Goal: Information Seeking & Learning: Check status

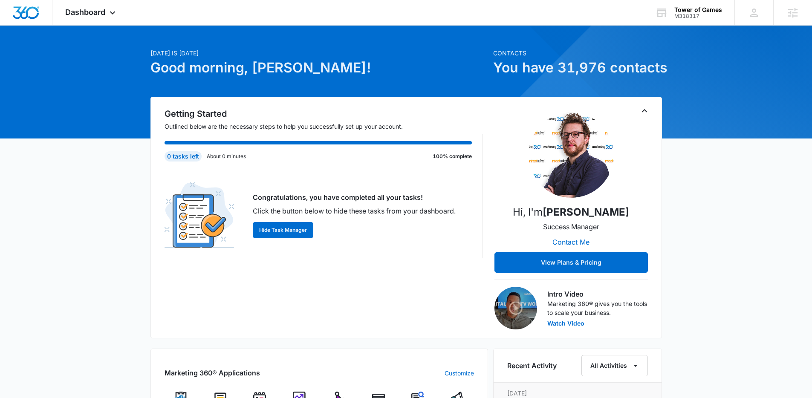
scroll to position [172, 0]
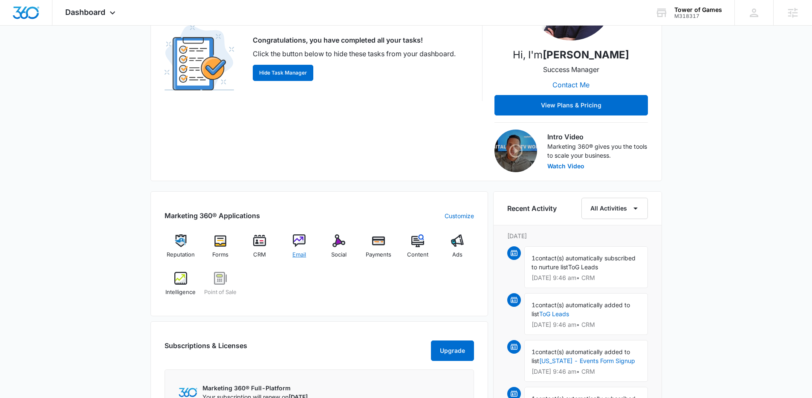
click at [294, 251] on span "Email" at bounding box center [299, 255] width 14 height 9
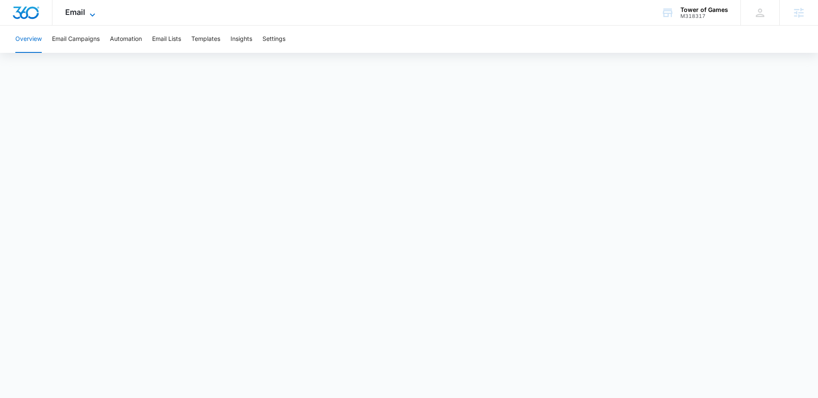
click at [89, 14] on icon at bounding box center [92, 15] width 10 height 10
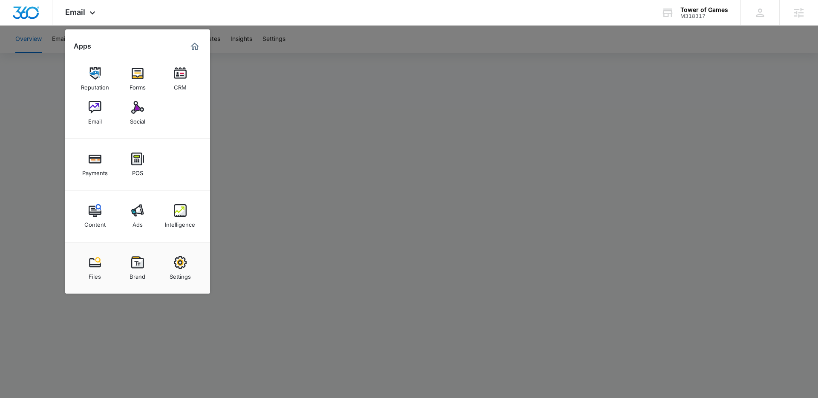
click at [251, 64] on div at bounding box center [409, 199] width 818 height 398
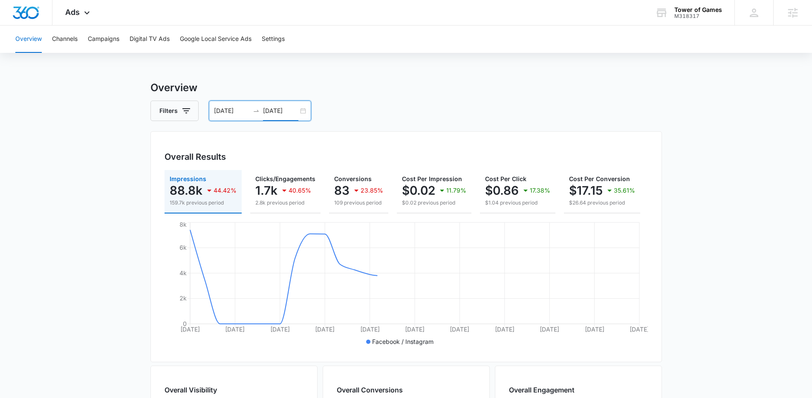
click at [281, 107] on input "[DATE]" at bounding box center [280, 110] width 35 height 9
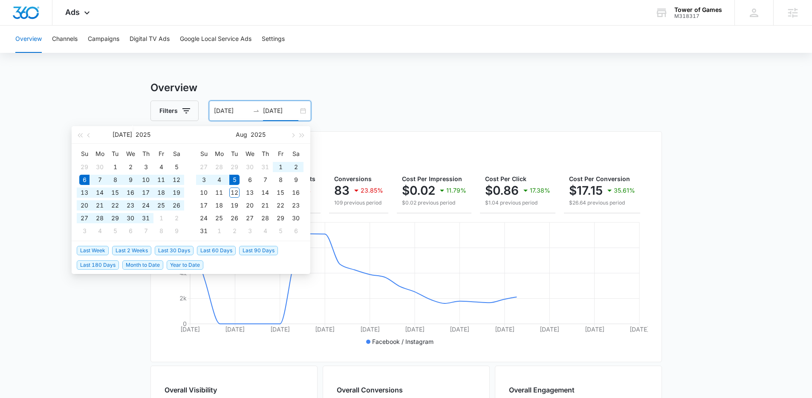
type input "[DATE]"
click at [173, 246] on span "Last 30 Days" at bounding box center [174, 250] width 39 height 9
type input "[DATE]"
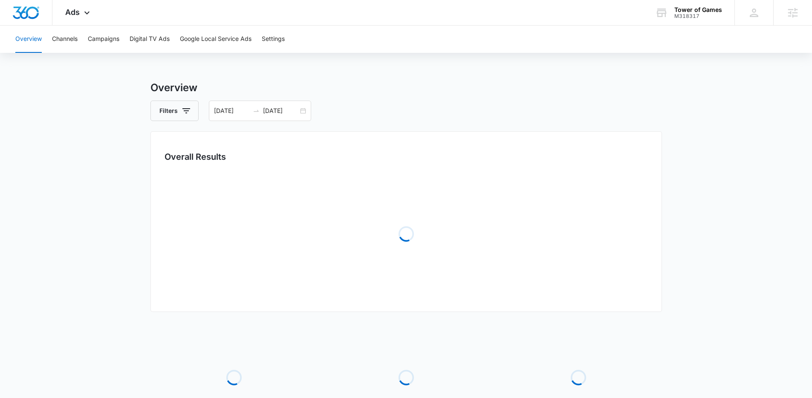
click at [59, 142] on main "Overview Filters 07/13/2025 08/12/2025 Overall Results Loading Loading Loading …" at bounding box center [406, 276] width 812 height 392
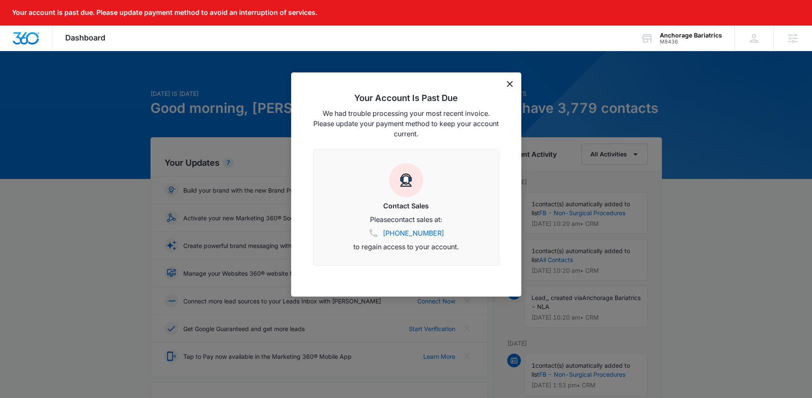
click at [509, 84] on icon "dismiss this dialog" at bounding box center [510, 84] width 6 height 6
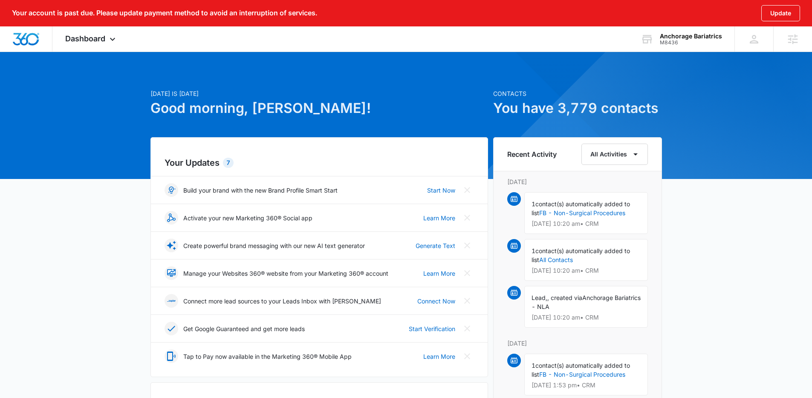
scroll to position [185, 0]
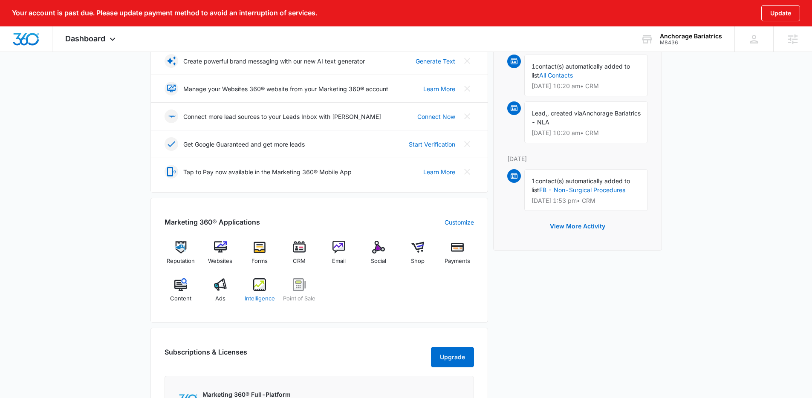
click at [267, 298] on span "Intelligence" at bounding box center [260, 298] width 30 height 9
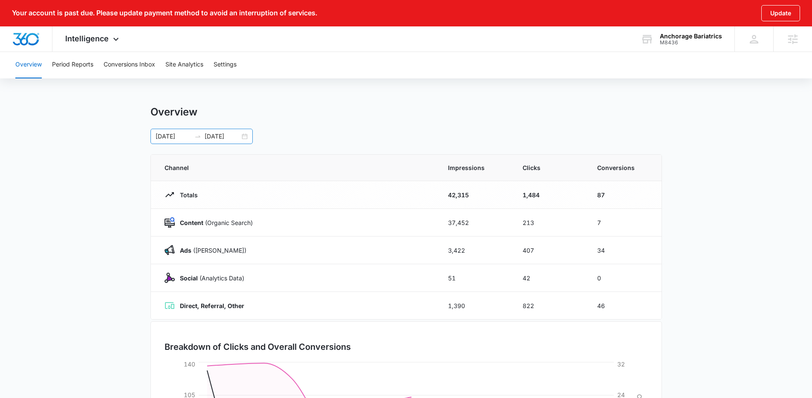
click at [214, 132] on input "06/30/2025" at bounding box center [222, 136] width 35 height 9
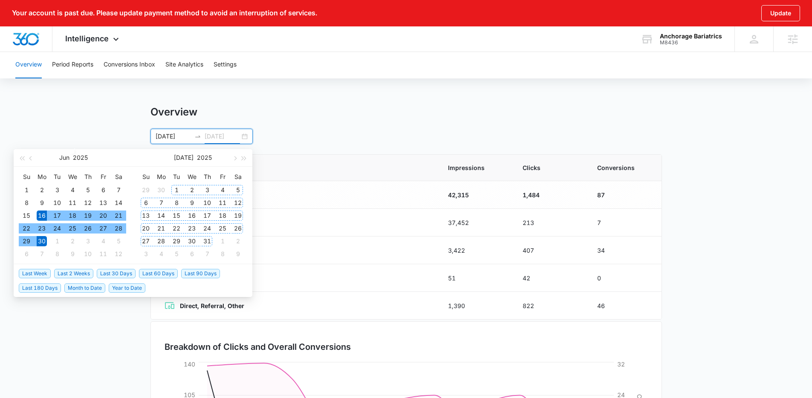
type input "06/30/2025"
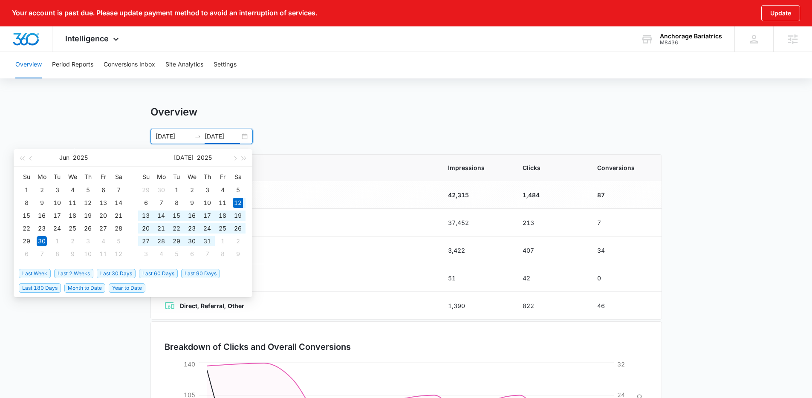
click at [130, 272] on span "Last 30 Days" at bounding box center [116, 273] width 39 height 9
type input "07/12/2025"
type input "08/11/2025"
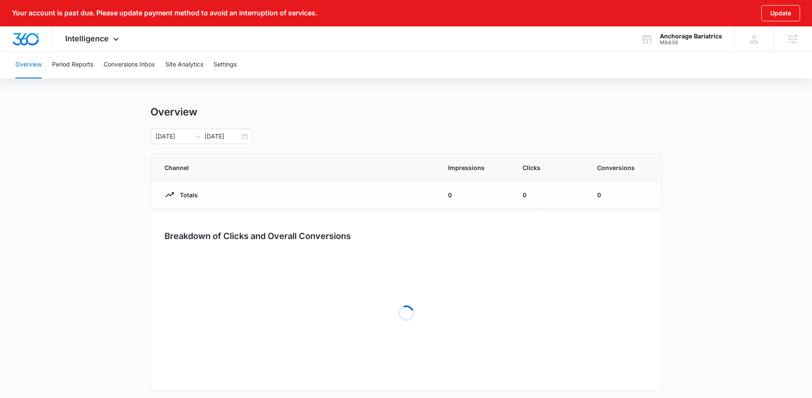
click at [629, 132] on div "07/12/2025 08/11/2025 Jul 2025 Su Mo Tu We Th Fr Sa 29 30 1 2 3 4 5 6 7 8 9 10 …" at bounding box center [405, 136] width 511 height 15
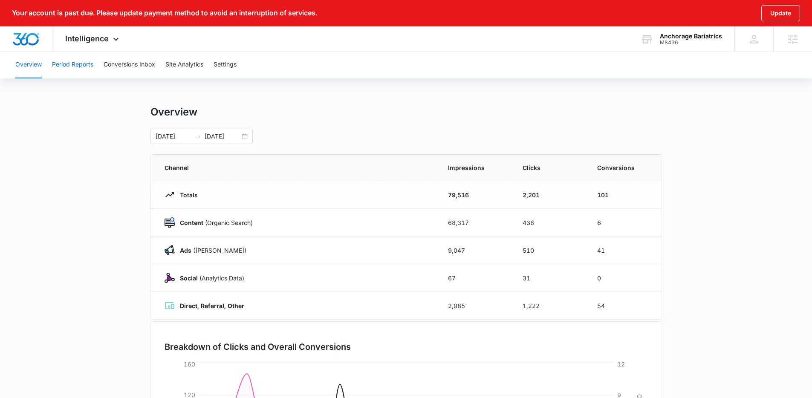
click at [90, 67] on button "Period Reports" at bounding box center [72, 64] width 41 height 27
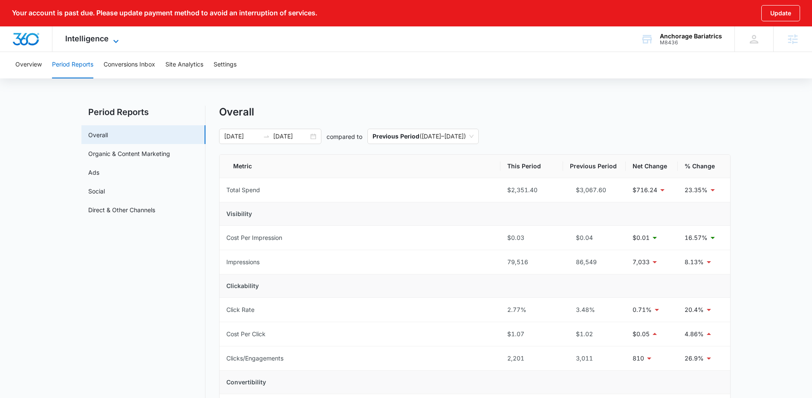
click at [87, 36] on span "Intelligence" at bounding box center [86, 38] width 43 height 9
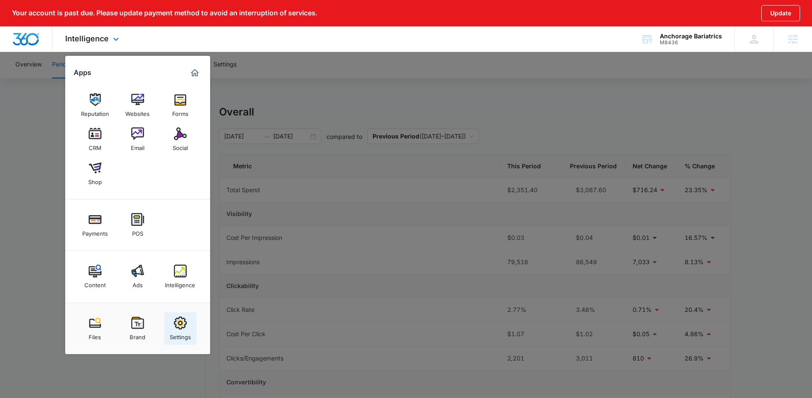
click at [191, 335] on link "Settings" at bounding box center [180, 328] width 32 height 32
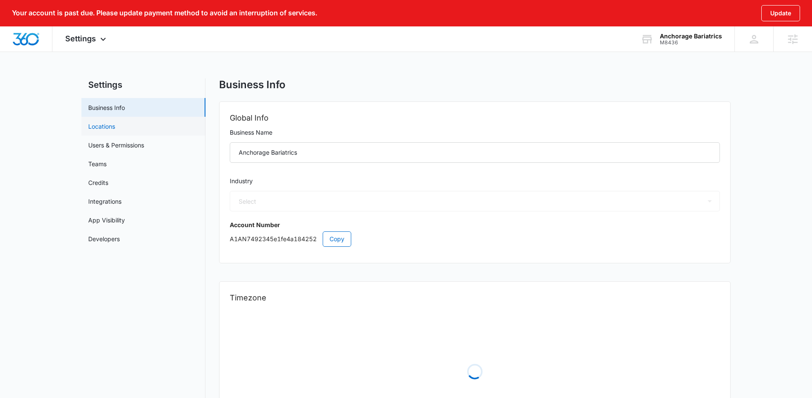
select select "33"
select select "US"
select select "America/Denver"
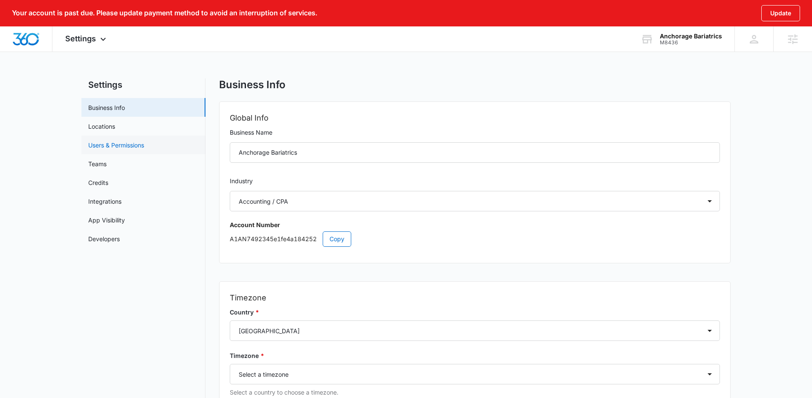
click at [144, 142] on link "Users & Permissions" at bounding box center [116, 145] width 56 height 9
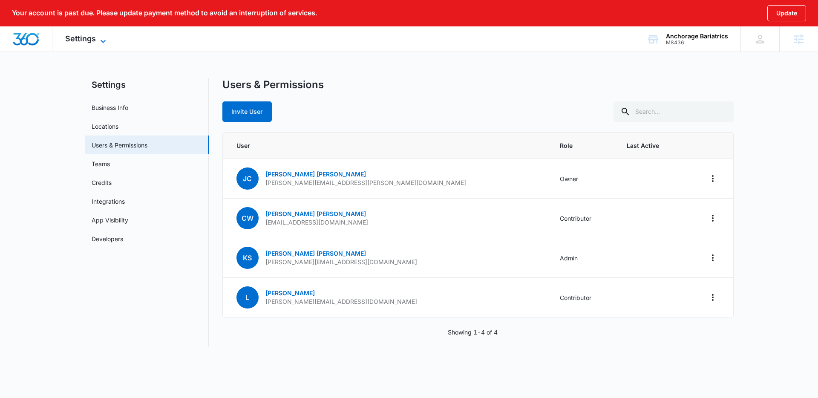
click at [102, 37] on icon at bounding box center [103, 41] width 10 height 10
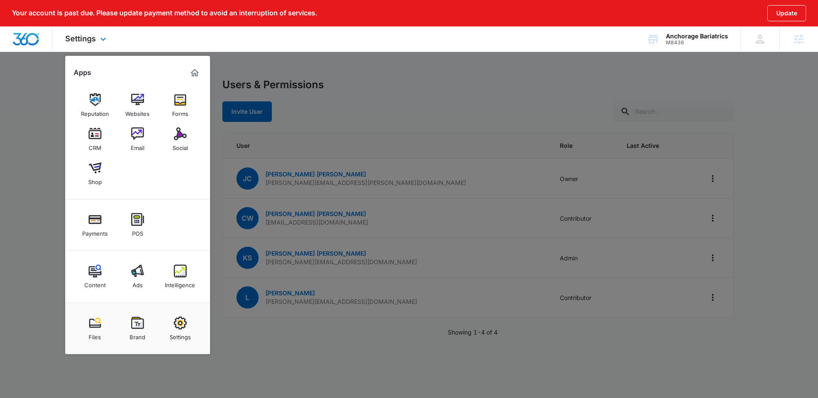
click at [28, 40] on img "Dashboard" at bounding box center [25, 39] width 27 height 13
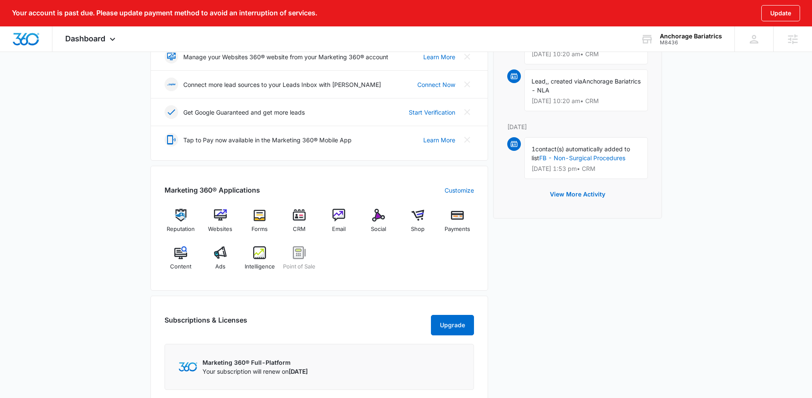
scroll to position [230, 0]
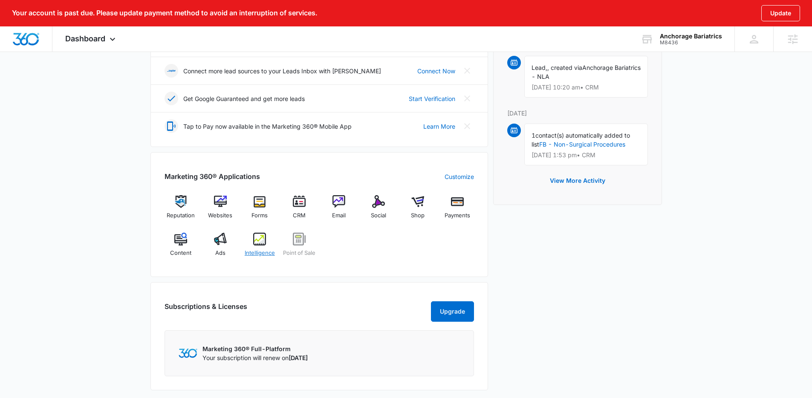
click at [245, 256] on span "Intelligence" at bounding box center [260, 253] width 30 height 9
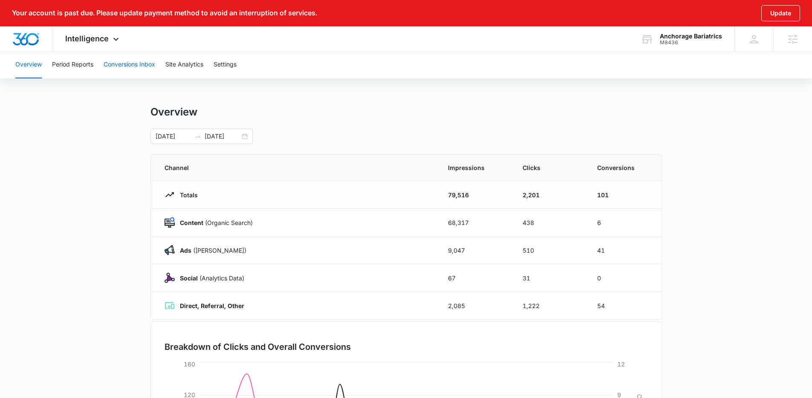
click at [147, 71] on button "Conversions Inbox" at bounding box center [130, 64] width 52 height 27
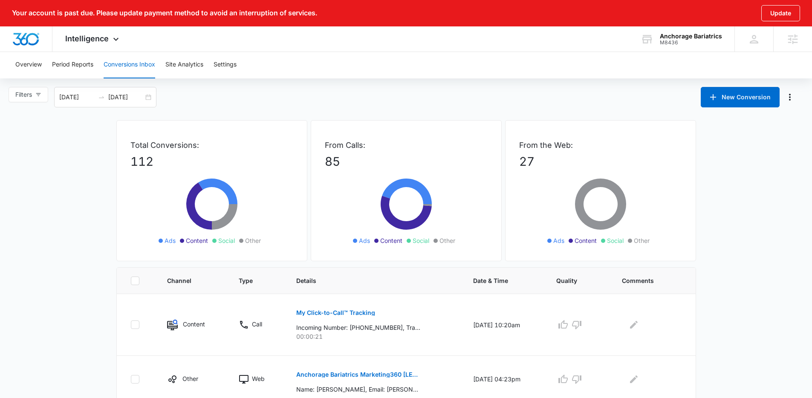
click at [46, 65] on div "Overview Period Reports Conversions Inbox Site Analytics Settings" at bounding box center [405, 64] width 791 height 27
click at [58, 63] on button "Period Reports" at bounding box center [72, 64] width 41 height 27
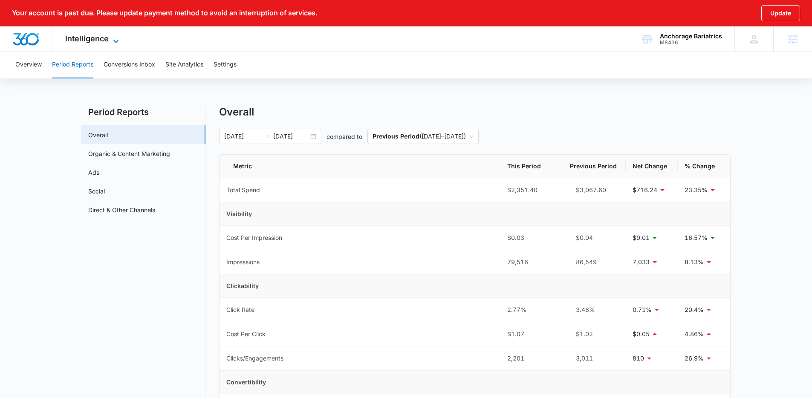
click at [89, 39] on span "Intelligence" at bounding box center [86, 38] width 43 height 9
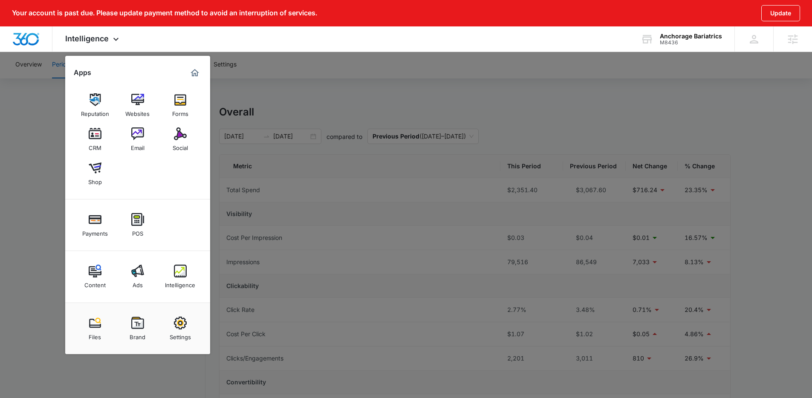
click at [46, 221] on div at bounding box center [406, 199] width 812 height 398
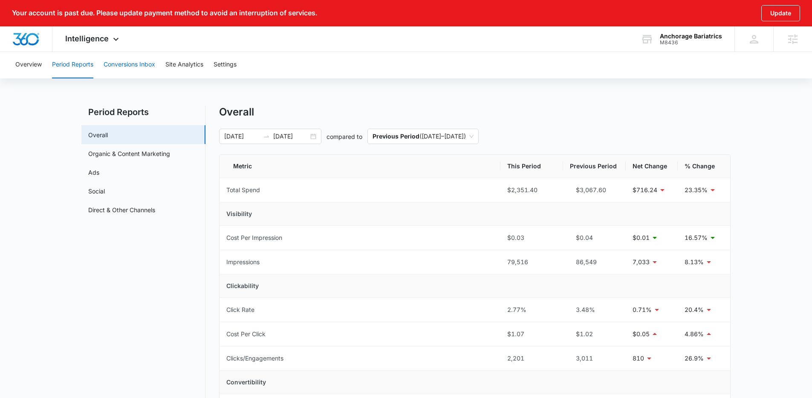
click at [145, 65] on button "Conversions Inbox" at bounding box center [130, 64] width 52 height 27
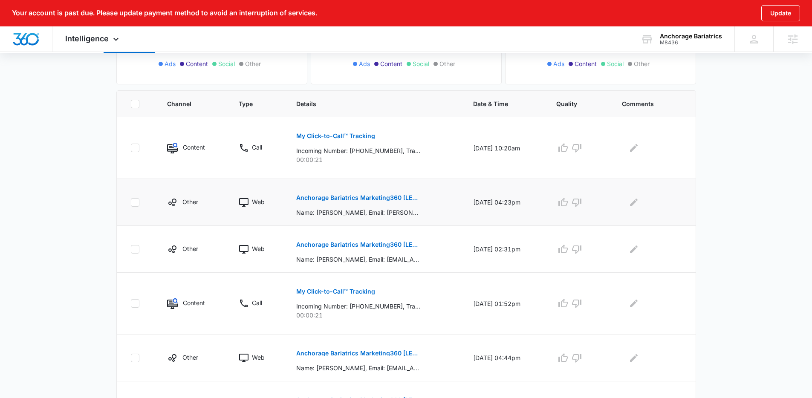
scroll to position [247, 0]
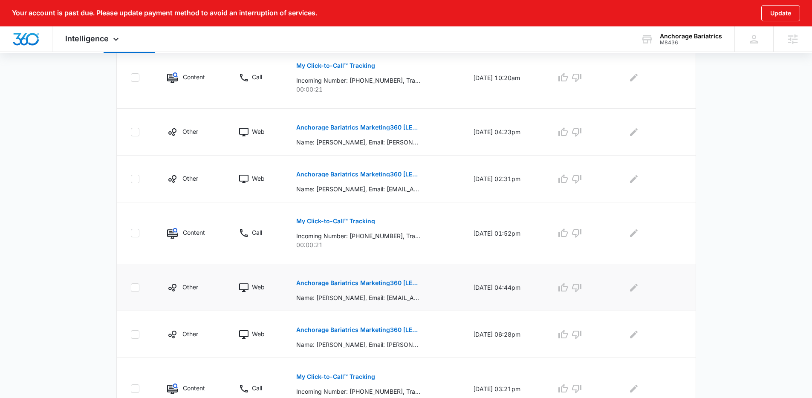
click at [369, 302] on p "Name: Raymondobedy RaymondobedyMW, Email: raymondDowldwetle@gmail.com (mailto:r…" at bounding box center [358, 297] width 124 height 9
click at [326, 302] on td "Anchorage Bariatrics Marketing360 [LEAD] Contact Us" at bounding box center [374, 287] width 177 height 47
drag, startPoint x: 324, startPoint y: 300, endPoint x: 387, endPoint y: 301, distance: 63.1
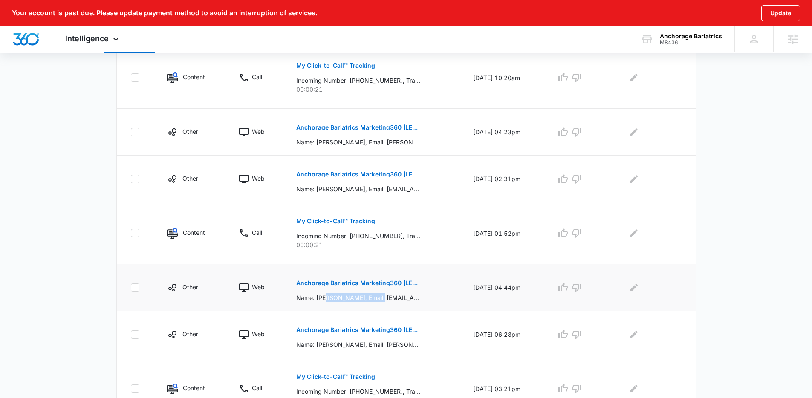
click at [387, 301] on p "Name: Raymondobedy RaymondobedyMW, Email: raymondDowldwetle@gmail.com (mailto:r…" at bounding box center [358, 297] width 124 height 9
click at [387, 302] on p "Name: Raymondobedy RaymondobedyMW, Email: raymondDowldwetle@gmail.com (mailto:r…" at bounding box center [358, 297] width 124 height 9
click at [61, 280] on main "Filters 07/13/2025 08/12/2025 New Conversion Total Conversions: 112 Ads Content…" at bounding box center [406, 236] width 812 height 792
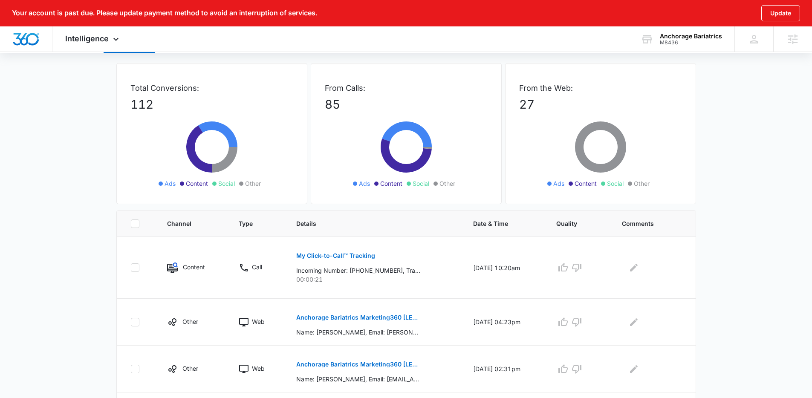
scroll to position [0, 0]
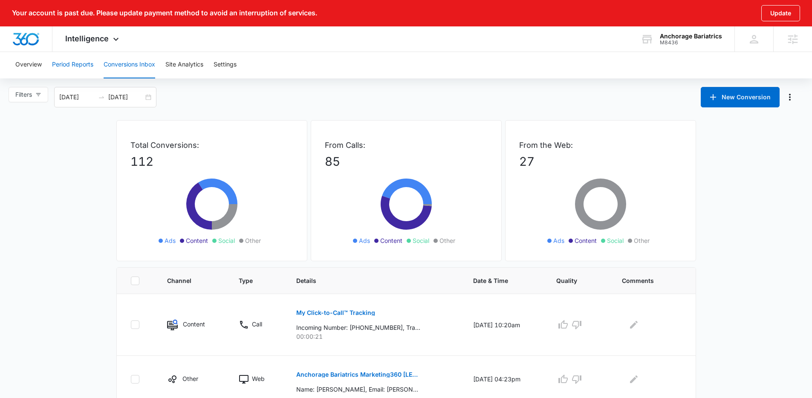
click at [76, 71] on button "Period Reports" at bounding box center [72, 64] width 41 height 27
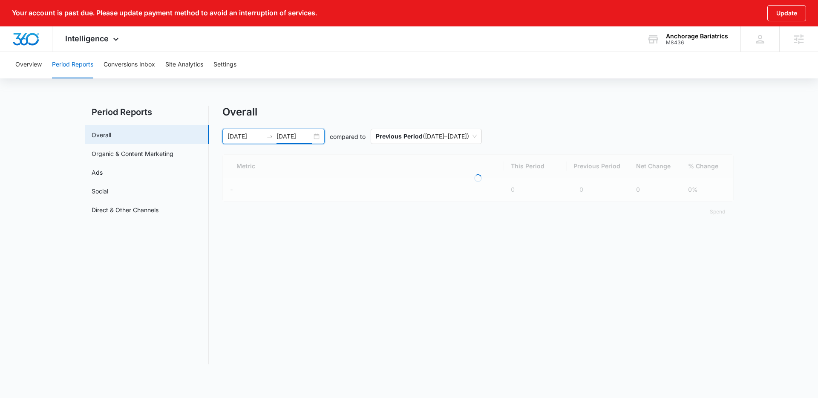
click at [307, 133] on input "[DATE]" at bounding box center [294, 136] width 35 height 9
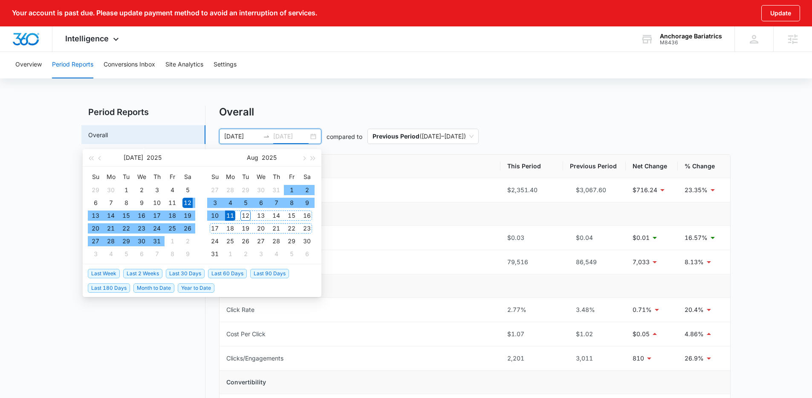
type input "[DATE]"
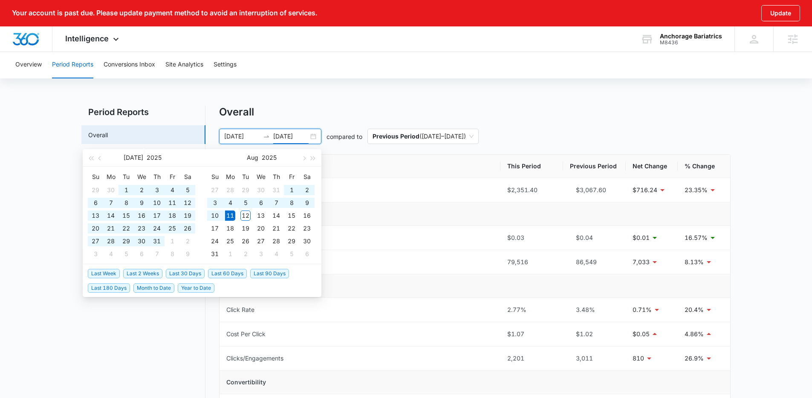
click at [274, 274] on span "Last 90 Days" at bounding box center [269, 273] width 39 height 9
type input "05/13/2025"
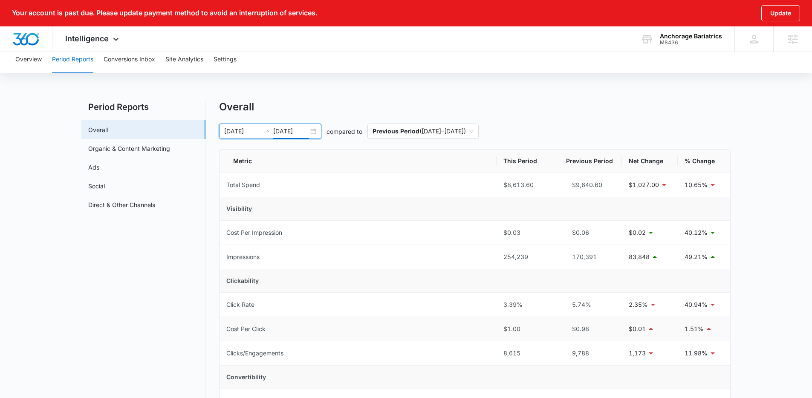
scroll to position [12, 0]
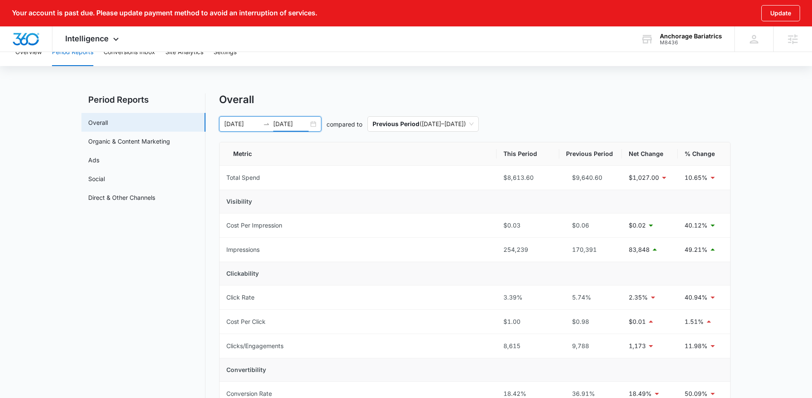
click at [638, 118] on div "05/13/2025 08/11/2025 compared to Previous Period ( 02/11/2025 – 05/12/2025 )" at bounding box center [474, 123] width 511 height 15
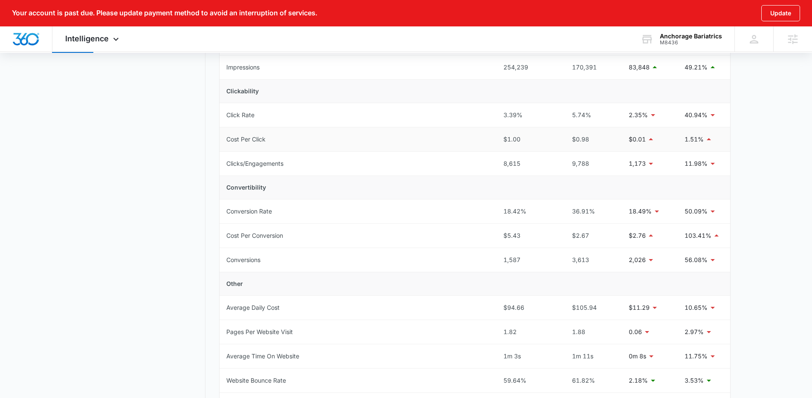
scroll to position [196, 0]
click at [579, 269] on td "3,613" at bounding box center [590, 258] width 63 height 24
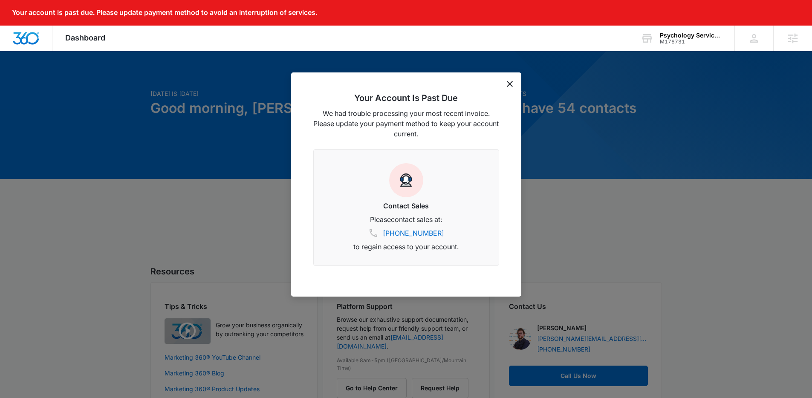
click at [513, 84] on div "Your Account Is Past Due We had trouble processing your most recent invoice. Pl…" at bounding box center [406, 184] width 230 height 224
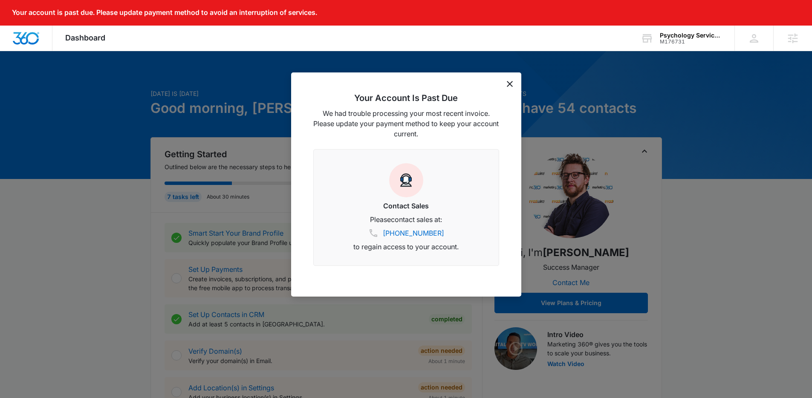
click at [511, 83] on icon "dismiss this dialog" at bounding box center [510, 84] width 6 height 6
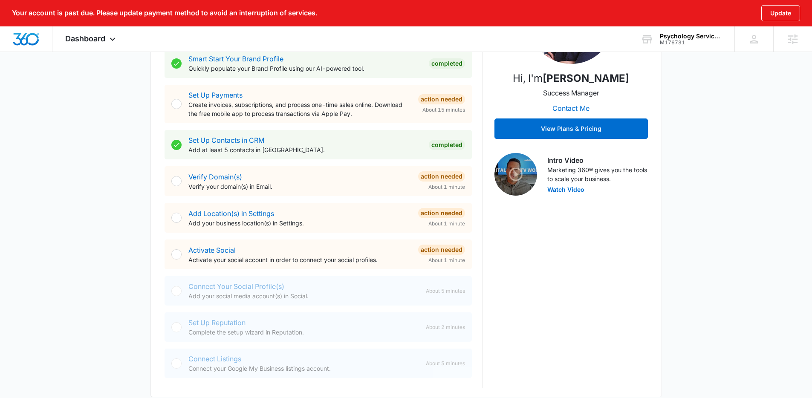
scroll to position [294, 0]
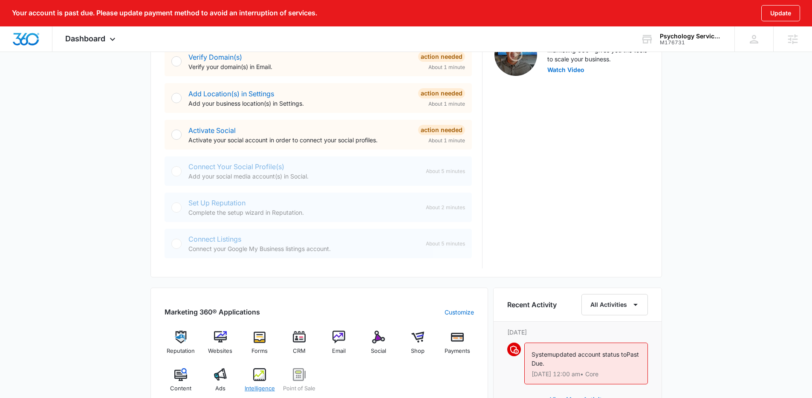
click at [266, 381] on div "Intelligence" at bounding box center [259, 383] width 33 height 31
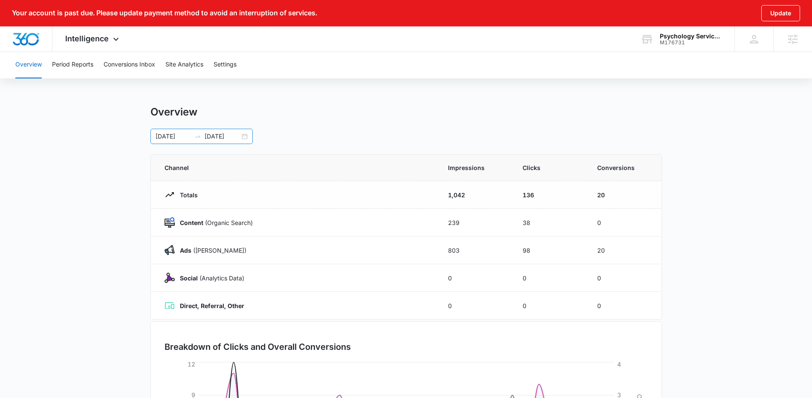
click at [222, 141] on div "[DATE] [DATE]" at bounding box center [201, 136] width 102 height 15
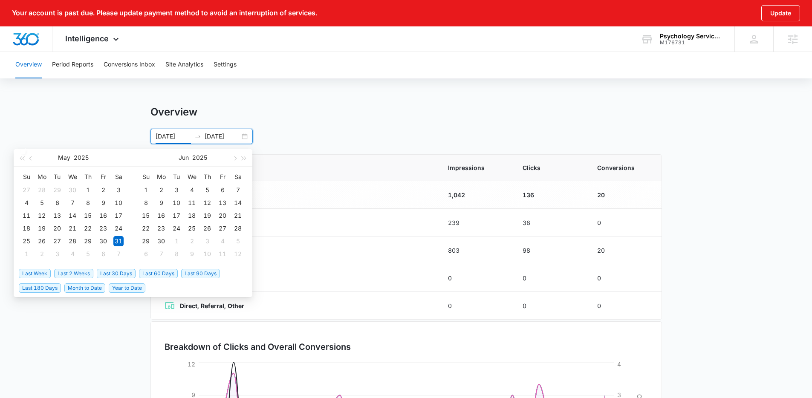
click at [128, 272] on span "Last 30 Days" at bounding box center [116, 273] width 39 height 9
type input "[DATE]"
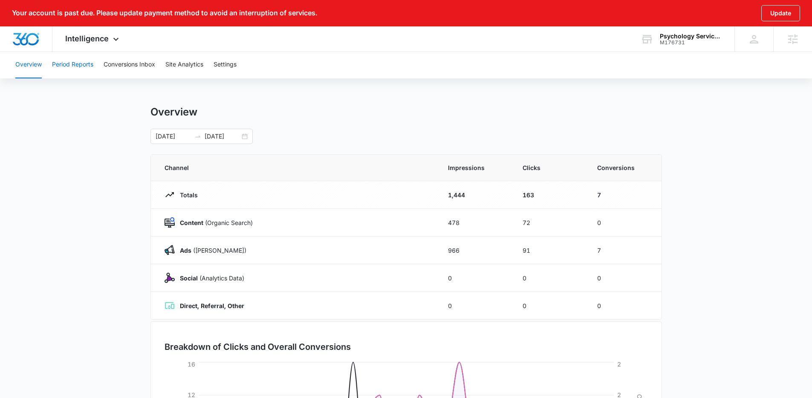
click at [79, 72] on button "Period Reports" at bounding box center [72, 64] width 41 height 27
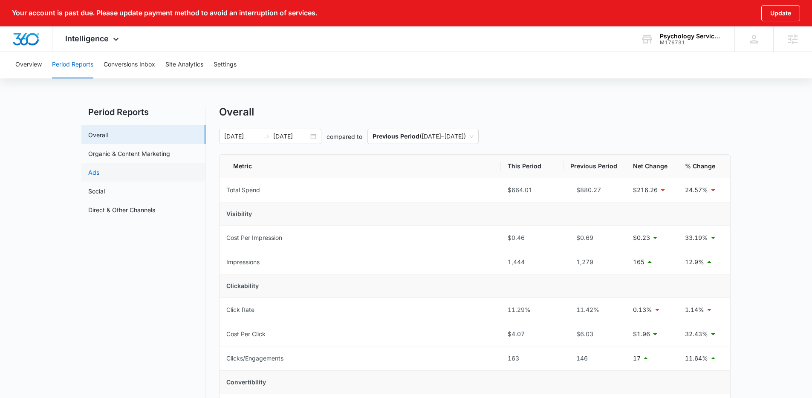
click at [99, 173] on link "Ads" at bounding box center [93, 172] width 11 height 9
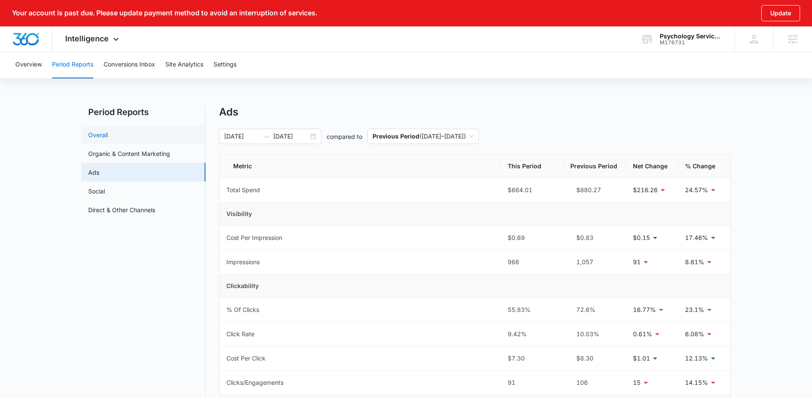
click at [108, 130] on link "Overall" at bounding box center [98, 134] width 20 height 9
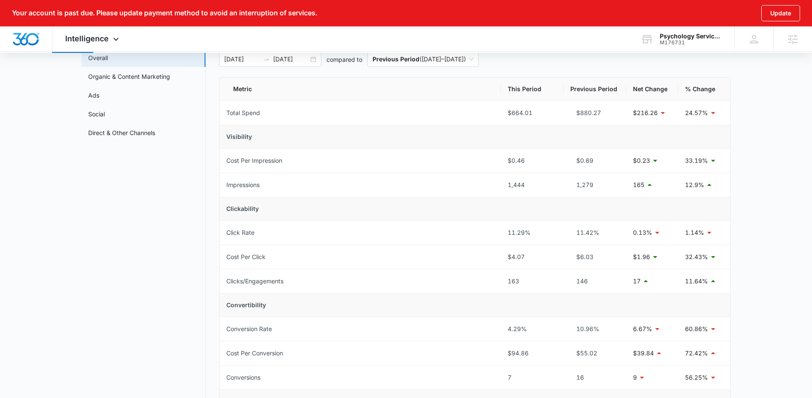
scroll to position [77, 0]
click at [98, 38] on span "Intelligence" at bounding box center [86, 38] width 43 height 9
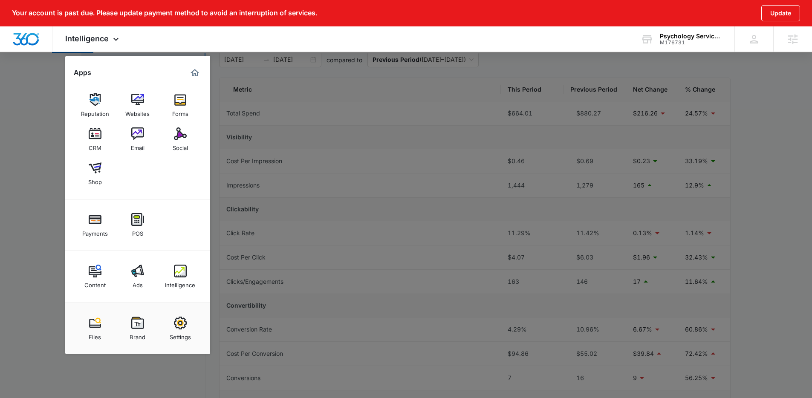
click at [28, 188] on div at bounding box center [406, 199] width 812 height 398
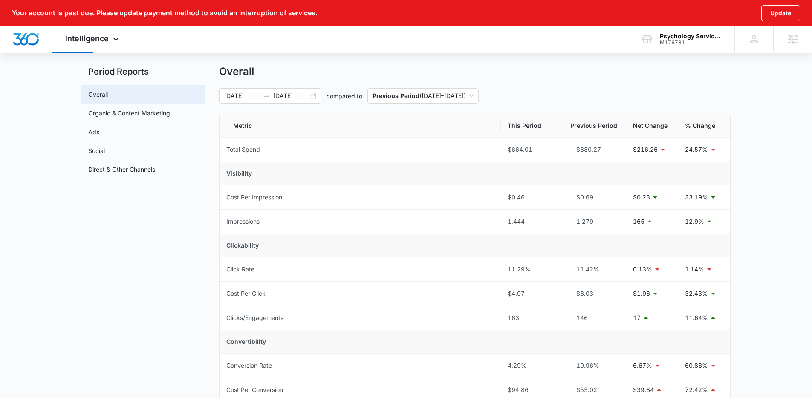
scroll to position [0, 0]
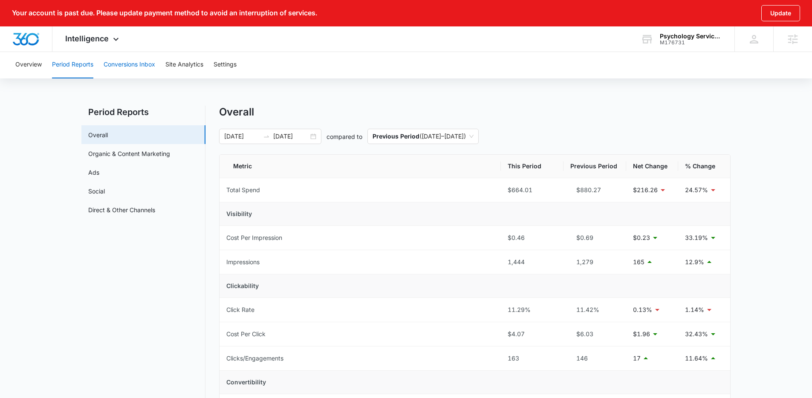
click at [136, 67] on button "Conversions Inbox" at bounding box center [130, 64] width 52 height 27
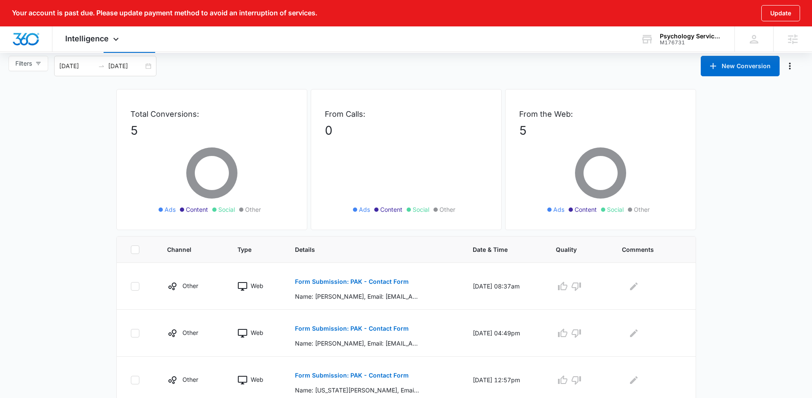
scroll to position [33, 0]
